Goal: Task Accomplishment & Management: Manage account settings

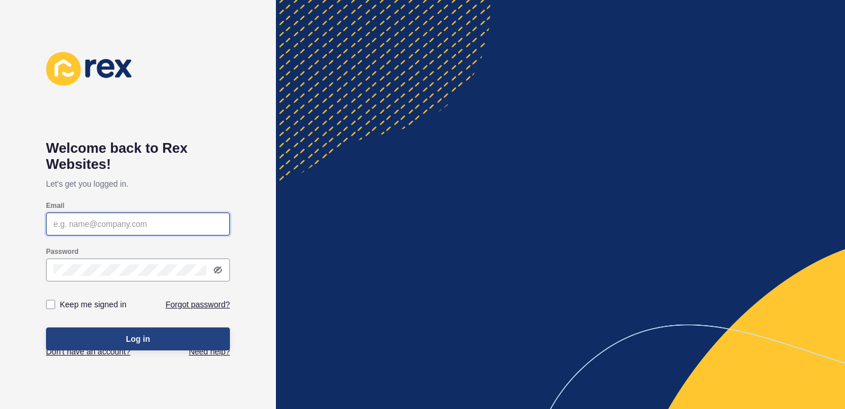
type input "michele@neoproperty.com.au"
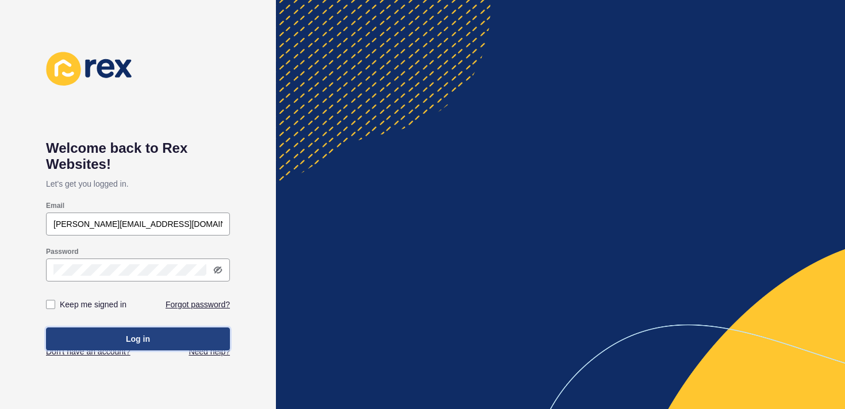
click at [126, 344] on span "Log in" at bounding box center [138, 338] width 24 height 11
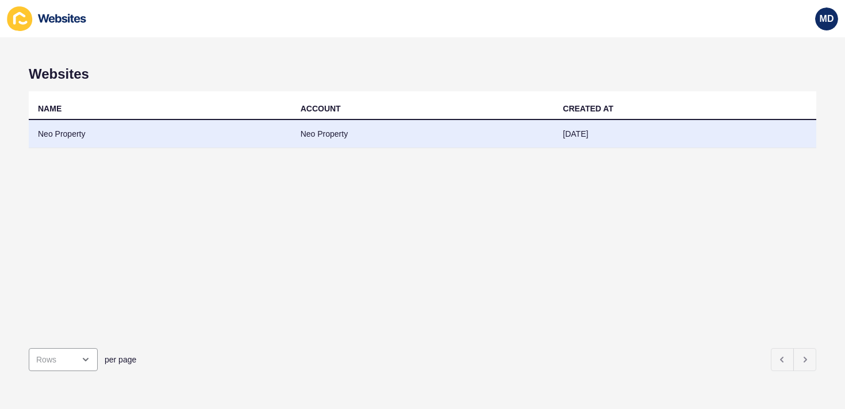
click at [60, 131] on td "Neo Property" at bounding box center [160, 134] width 263 height 28
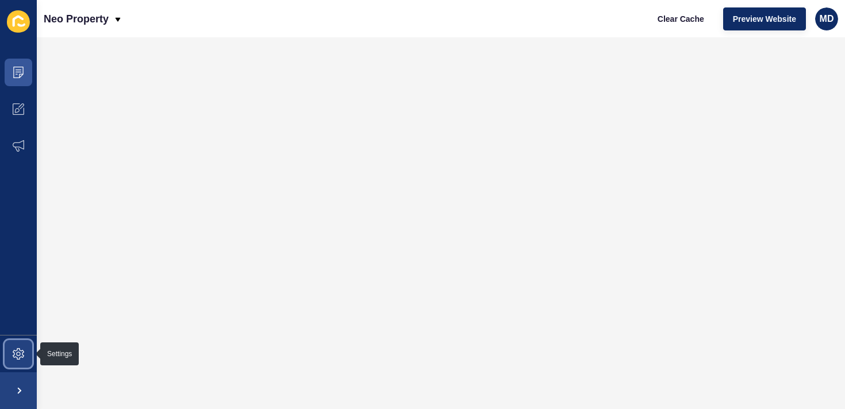
click at [16, 353] on icon at bounding box center [18, 353] width 11 height 11
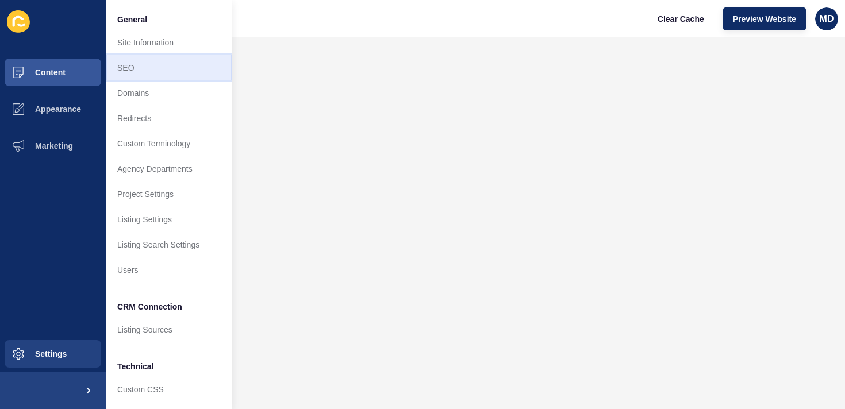
click at [132, 70] on link "SEO" at bounding box center [169, 67] width 126 height 25
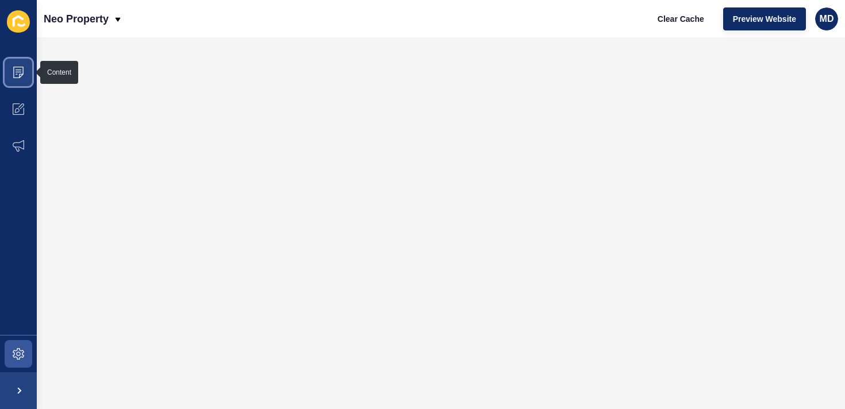
click at [20, 71] on icon at bounding box center [18, 72] width 11 height 11
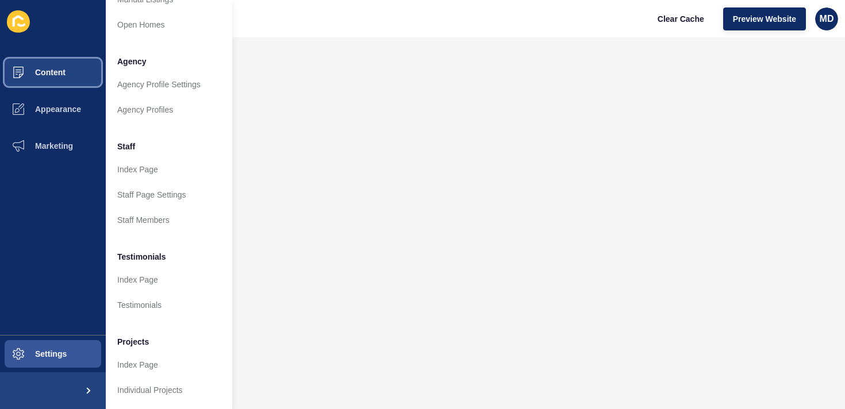
scroll to position [264, 0]
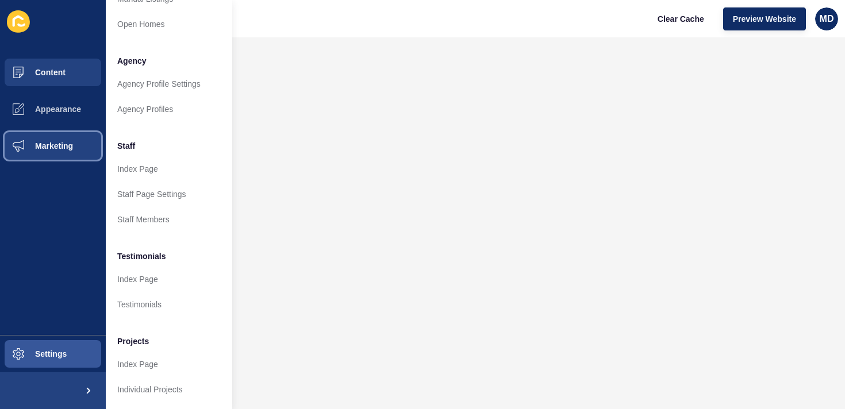
click at [48, 147] on span "Marketing" at bounding box center [35, 145] width 75 height 9
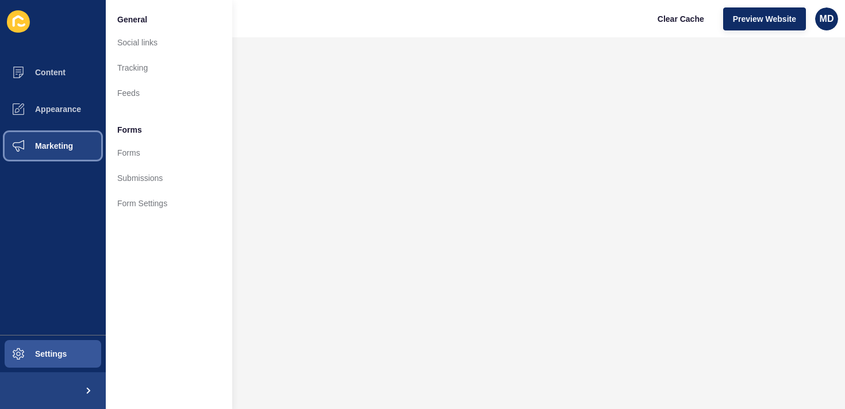
scroll to position [0, 0]
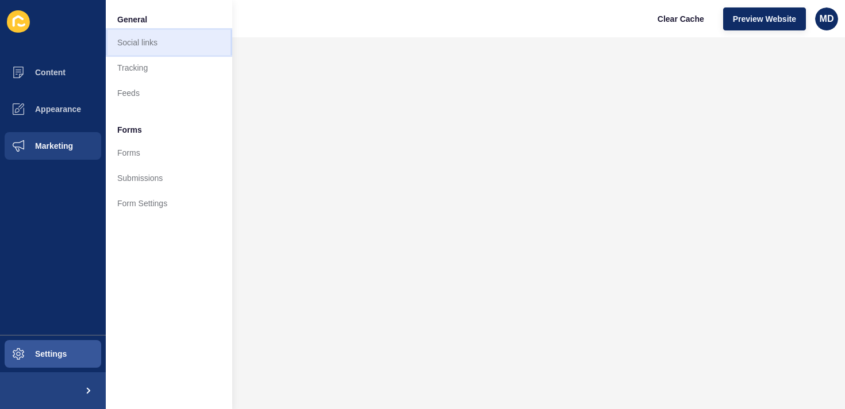
click at [137, 47] on link "Social links" at bounding box center [169, 42] width 126 height 25
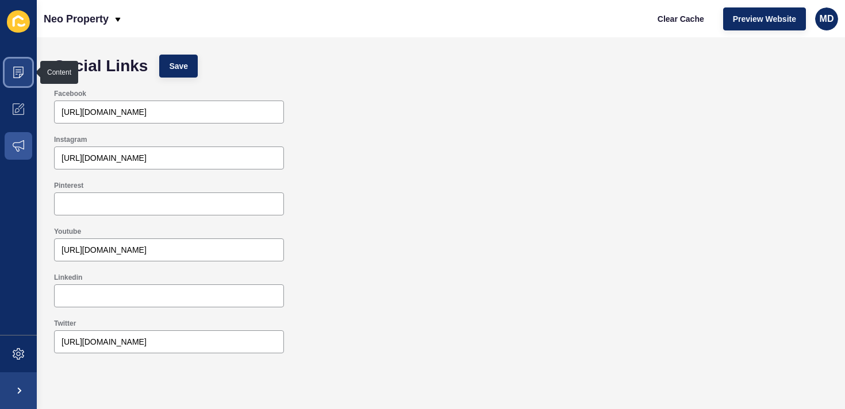
click at [25, 74] on span at bounding box center [18, 72] width 37 height 37
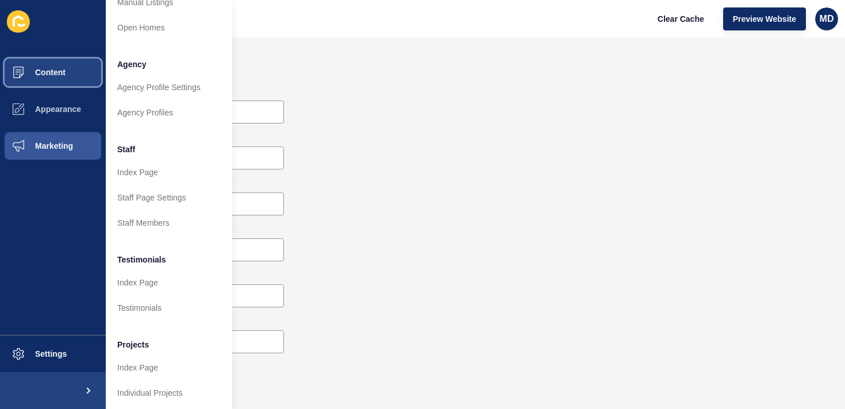
scroll to position [264, 0]
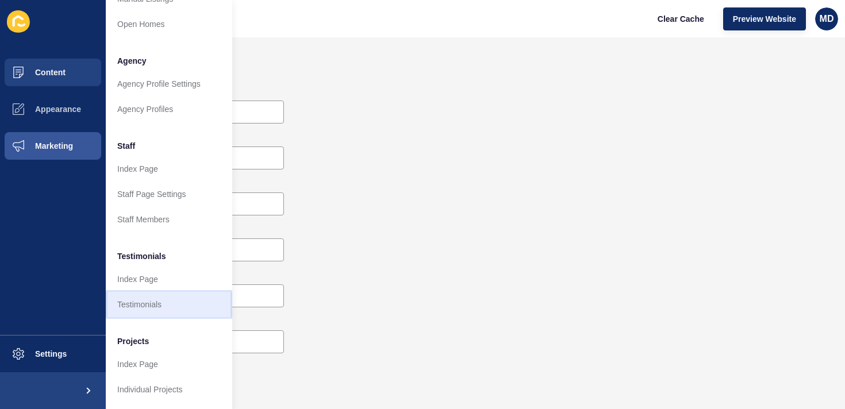
click at [132, 306] on link "Testimonials" at bounding box center [169, 304] width 126 height 25
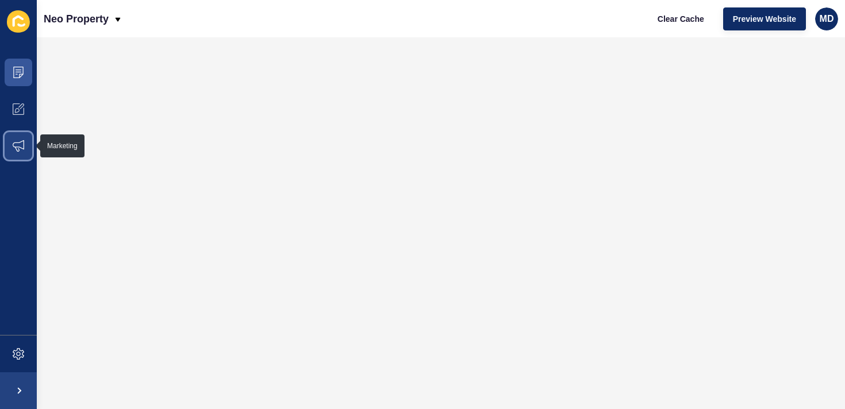
click at [20, 147] on icon at bounding box center [18, 145] width 11 height 11
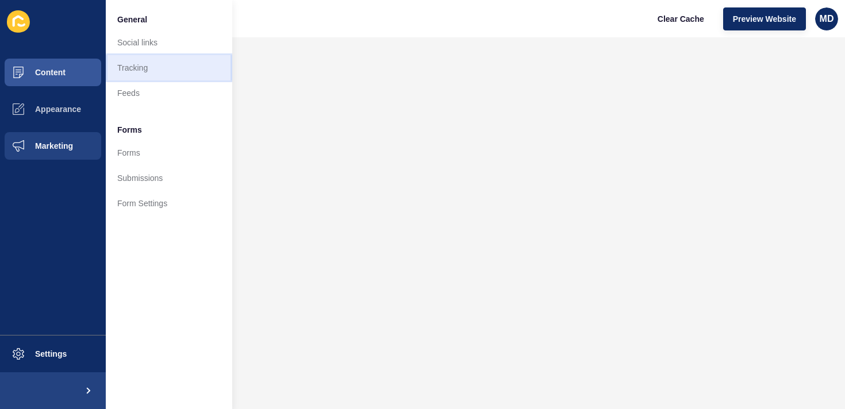
click at [151, 67] on link "Tracking" at bounding box center [169, 67] width 126 height 25
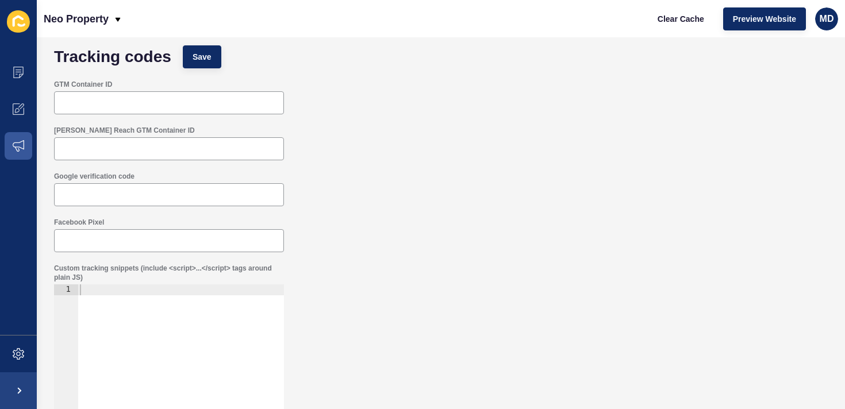
scroll to position [7, 0]
